Goal: Information Seeking & Learning: Learn about a topic

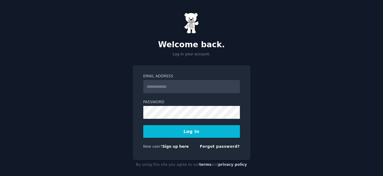
click at [196, 89] on input "Email Address" at bounding box center [191, 86] width 97 height 13
click at [192, 89] on input "Email Address" at bounding box center [191, 86] width 97 height 13
type input "**********"
click at [179, 129] on button "Log In" at bounding box center [191, 131] width 97 height 13
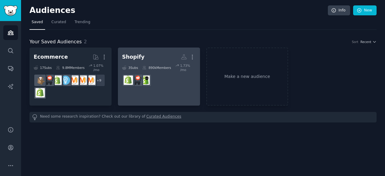
click at [134, 57] on div "Shopify" at bounding box center [133, 57] width 23 height 8
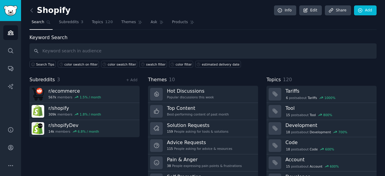
click at [59, 52] on input "text" at bounding box center [202, 50] width 347 height 15
type input "p"
type input "options"
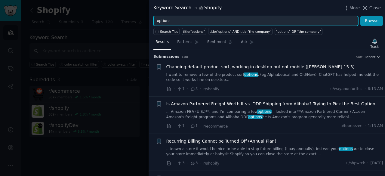
click at [169, 20] on input "options" at bounding box center [255, 21] width 205 height 10
type input "product option"
click at [360, 16] on button "Browse" at bounding box center [371, 21] width 23 height 10
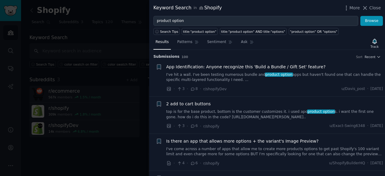
click at [243, 74] on link "I've hit a wall. I've been testing numerous bundle and product option apps but …" at bounding box center [274, 77] width 217 height 11
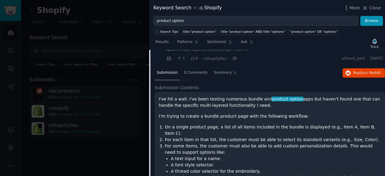
scroll to position [39, 0]
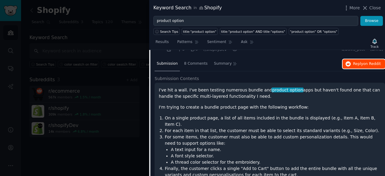
click at [369, 63] on span "on Reddit" at bounding box center [371, 64] width 17 height 4
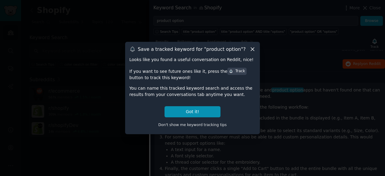
click at [253, 50] on icon at bounding box center [252, 49] width 6 height 6
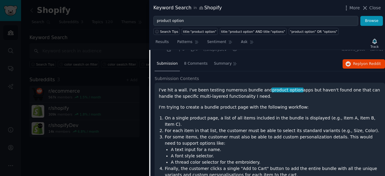
click at [238, 93] on p "I've hit a wall. I've been testing numerous bundle and product option apps but …" at bounding box center [270, 93] width 222 height 13
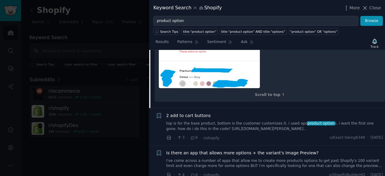
scroll to position [370, 0]
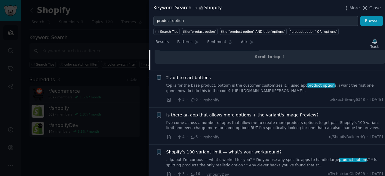
click at [248, 83] on link "top is for the base product, bottom is the customer customizes it. i used apo p…" at bounding box center [274, 88] width 217 height 11
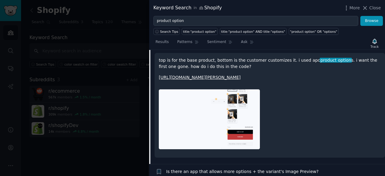
scroll to position [76, 0]
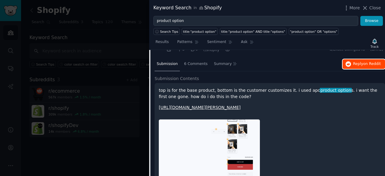
click at [352, 64] on button "Reply on Reddit" at bounding box center [364, 64] width 42 height 10
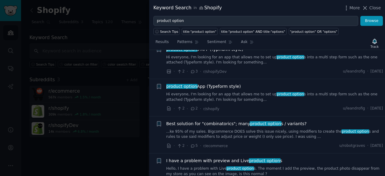
scroll to position [407, 0]
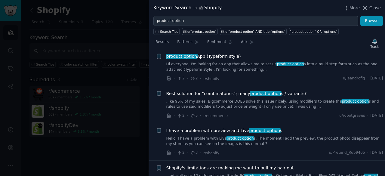
click at [272, 107] on link "...ke 95% of my sales. Bigcommerce DOES solve this issue nicely, using modifier…" at bounding box center [274, 104] width 217 height 11
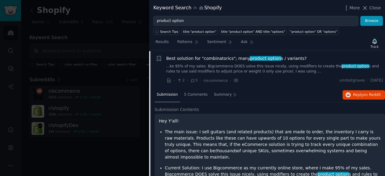
scroll to position [306, 0]
click at [352, 96] on button "Reply on Reddit" at bounding box center [364, 95] width 42 height 10
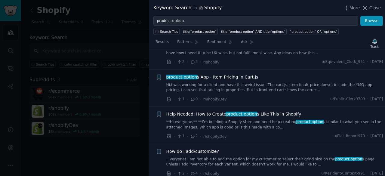
scroll to position [1118, 0]
click at [188, 41] on span "Patterns" at bounding box center [184, 41] width 15 height 5
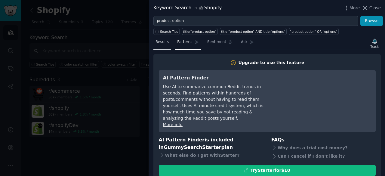
click at [160, 41] on span "Results" at bounding box center [161, 41] width 13 height 5
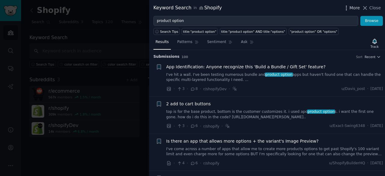
click at [349, 8] on icon "button" at bounding box center [346, 8] width 6 height 6
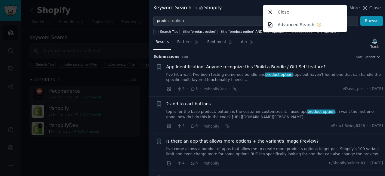
click at [238, 11] on div "Keyword Search in Shopify More Close Advanced Search Close" at bounding box center [266, 8] width 227 height 8
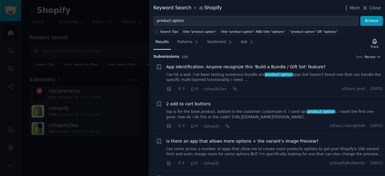
click at [372, 57] on span "Recent" at bounding box center [369, 57] width 11 height 4
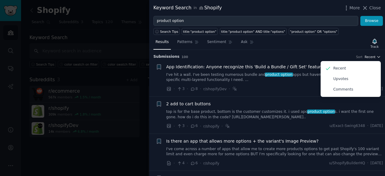
click at [372, 57] on span "Recent" at bounding box center [369, 57] width 11 height 4
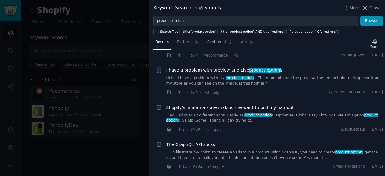
scroll to position [241, 0]
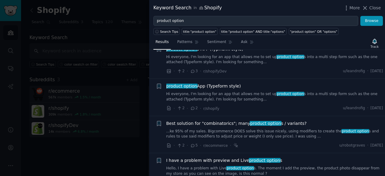
click at [278, 95] on link "Hi everyone, I'm looking for an app that allows me to set up product option s i…" at bounding box center [274, 96] width 217 height 11
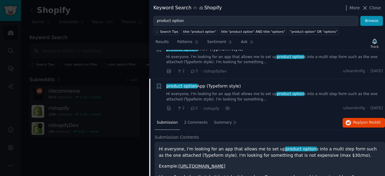
scroll to position [269, 0]
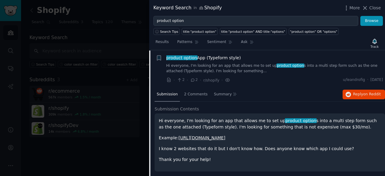
click at [288, 70] on link "Hi everyone, I'm looking for an app that allows me to set up product option s i…" at bounding box center [274, 68] width 217 height 11
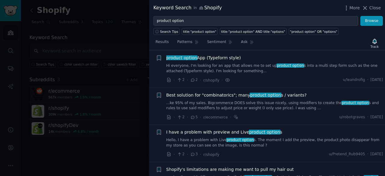
click at [277, 73] on div "product option App (Typeform style) Hi everyone, I'm looking for an app that al…" at bounding box center [274, 69] width 217 height 29
click at [276, 65] on span "product option" at bounding box center [290, 65] width 28 height 4
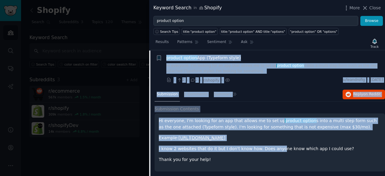
drag, startPoint x: 162, startPoint y: 55, endPoint x: 275, endPoint y: 139, distance: 140.5
click at [272, 145] on div "Bookmark this conversation + product option App (Typeform style) Hi everyone, I…" at bounding box center [267, 115] width 236 height 128
click at [288, 65] on span "product option" at bounding box center [290, 65] width 28 height 4
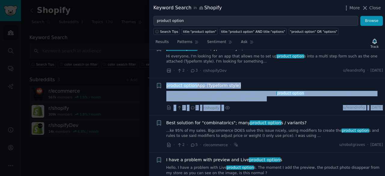
scroll to position [239, 0]
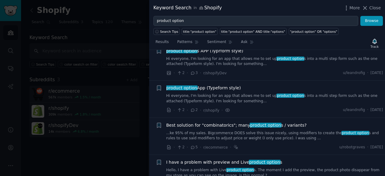
click at [323, 8] on div "Keyword Search in Shopify More Close" at bounding box center [266, 8] width 227 height 8
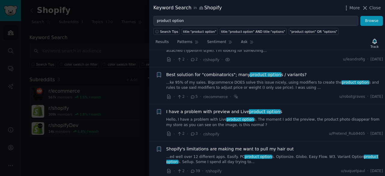
scroll to position [299, 0]
